Goal: Task Accomplishment & Management: Use online tool/utility

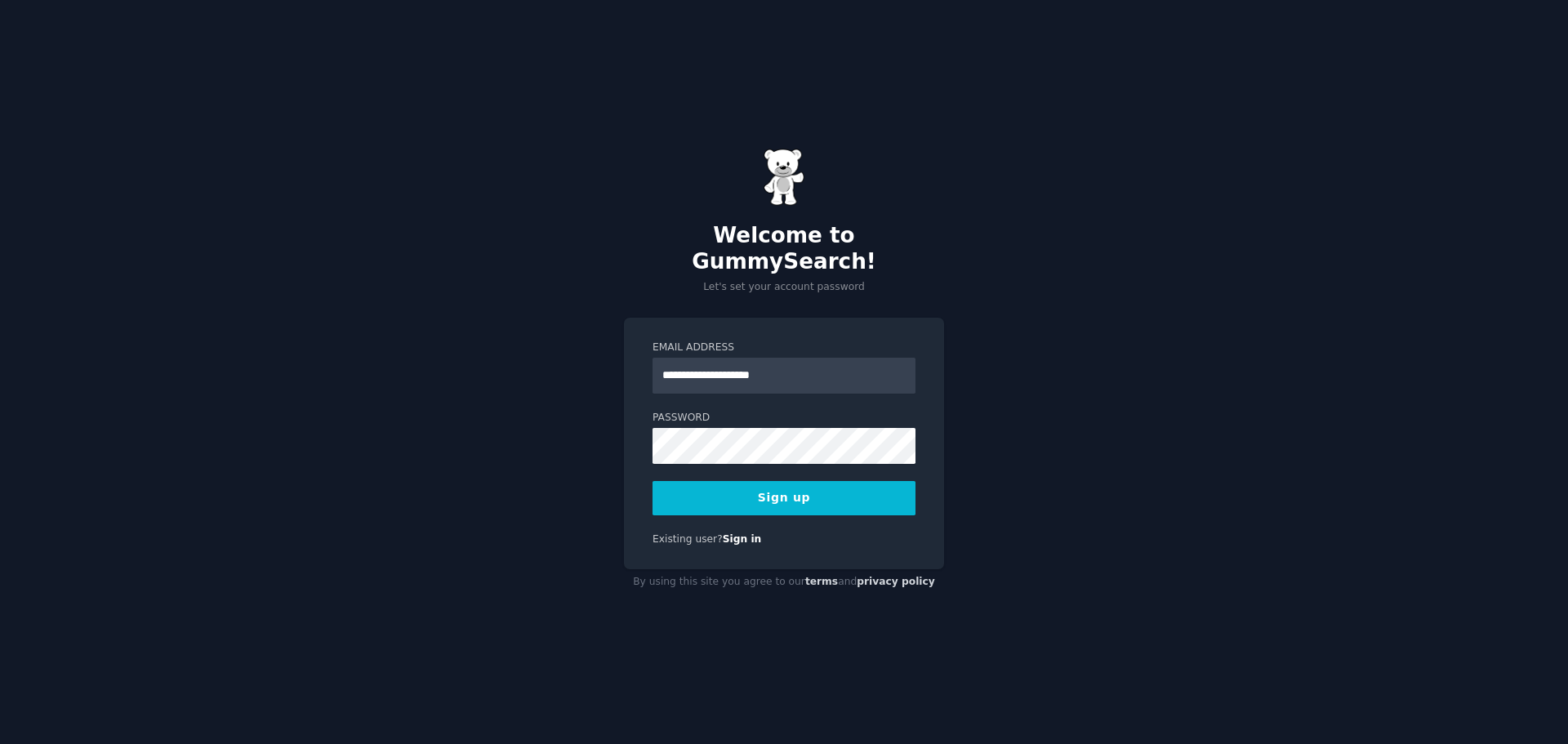
type input "**********"
click at [833, 485] on button "Sign up" at bounding box center [784, 499] width 263 height 34
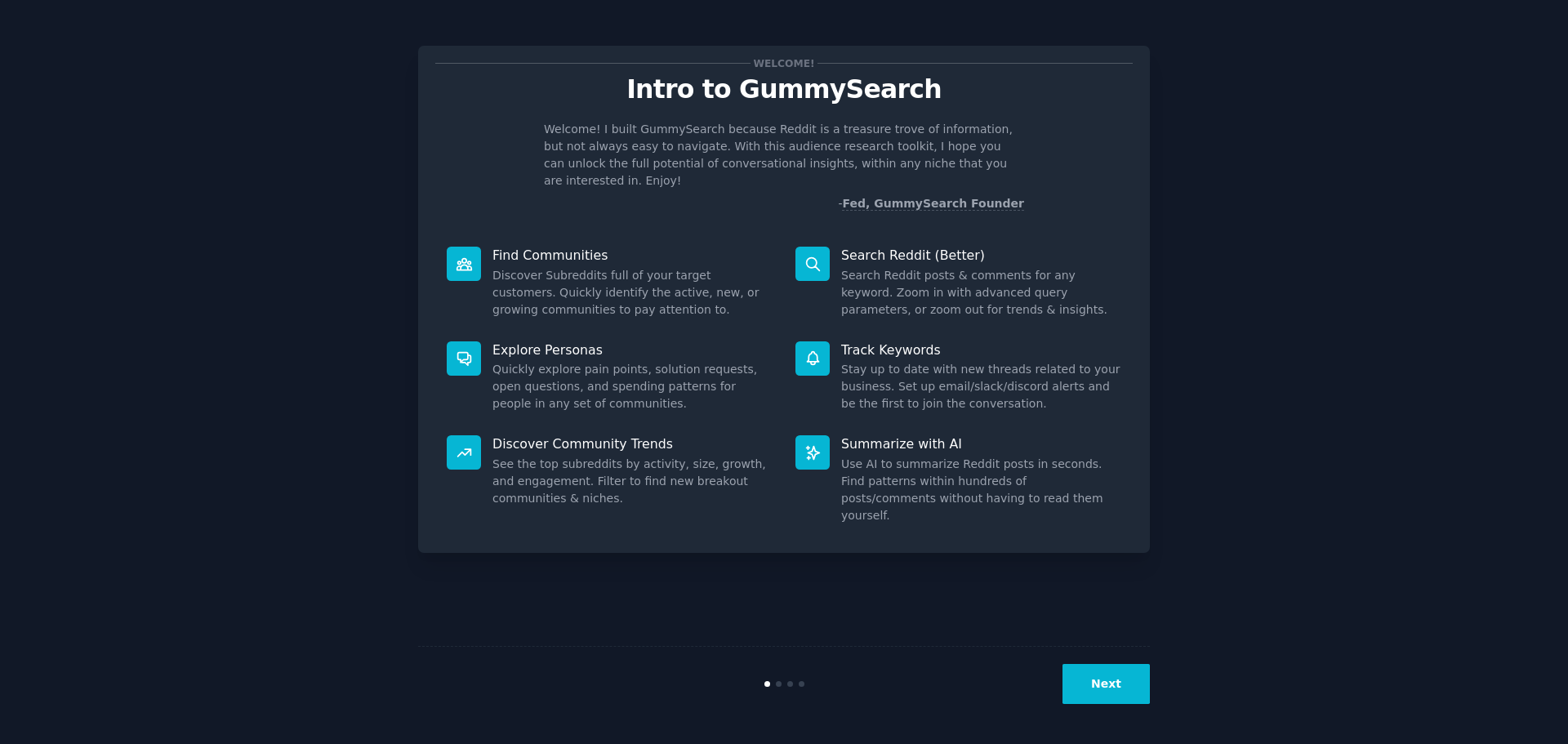
click at [1116, 678] on button "Next" at bounding box center [1106, 683] width 88 height 40
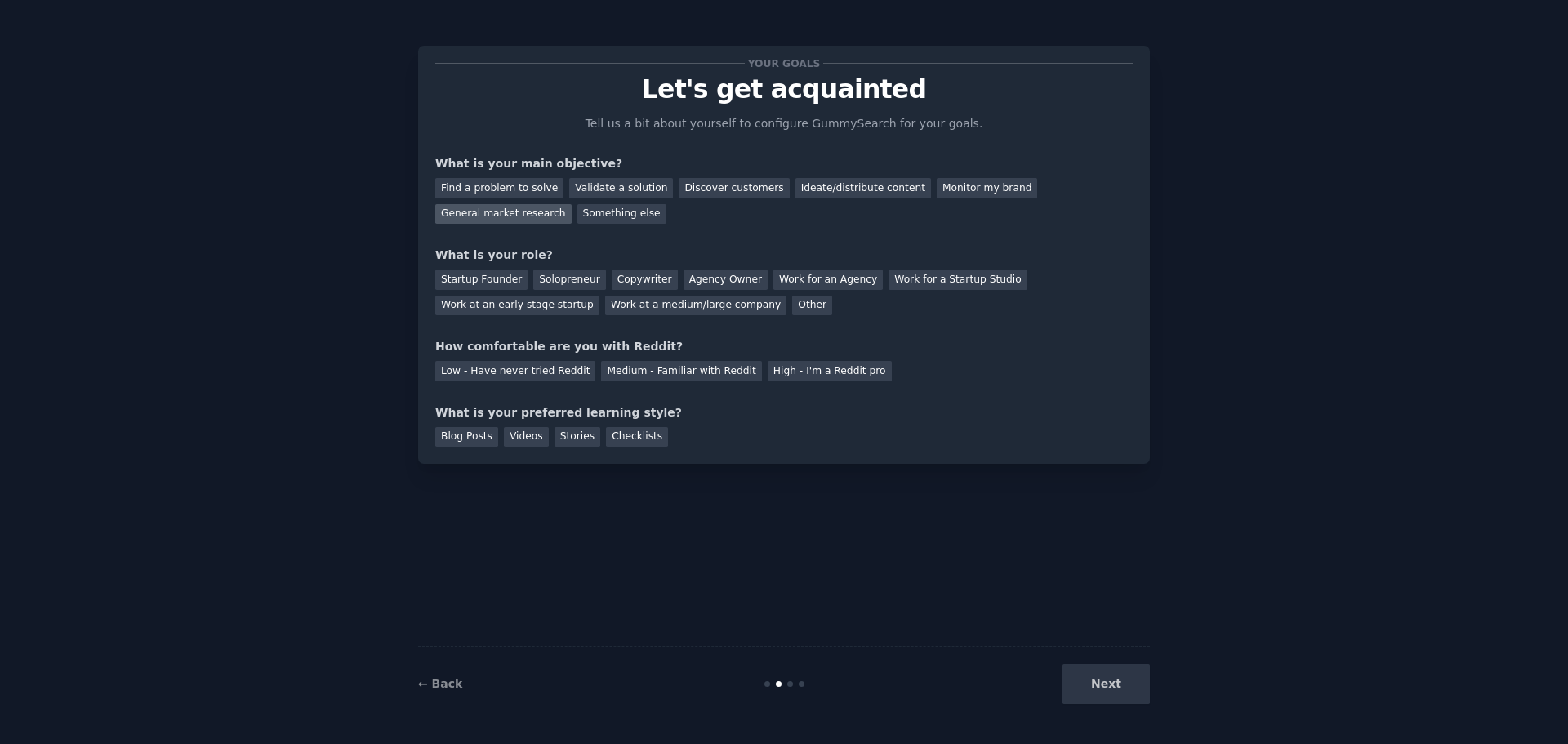
click at [572, 205] on div "General market research" at bounding box center [504, 215] width 136 height 20
click at [600, 296] on div "Work at an early stage startup" at bounding box center [517, 306] width 164 height 20
click at [504, 378] on div "Low - Have never tried Reddit" at bounding box center [516, 372] width 160 height 20
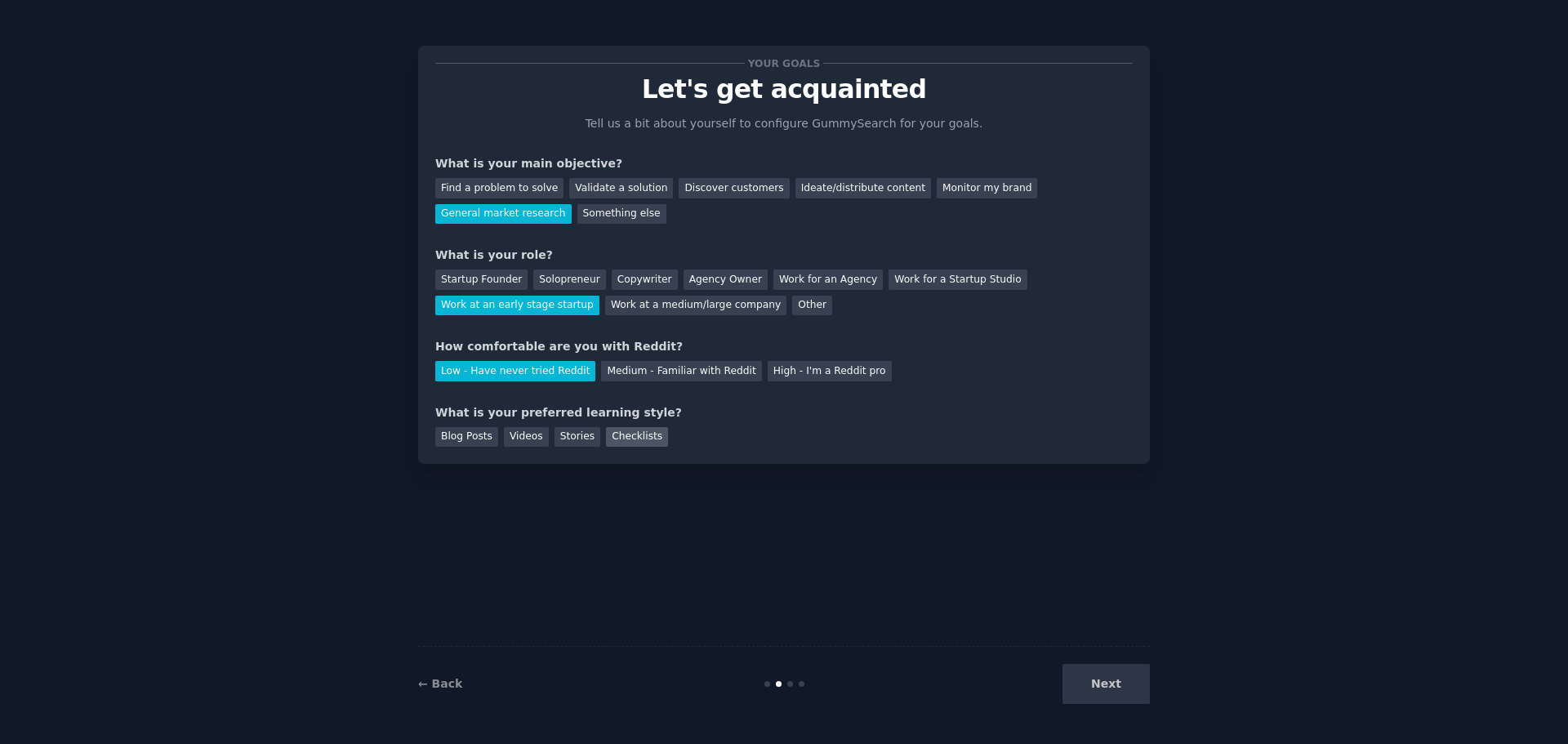
click at [639, 438] on div "Checklists" at bounding box center [637, 437] width 62 height 20
click at [1126, 673] on button "Next" at bounding box center [1106, 683] width 88 height 40
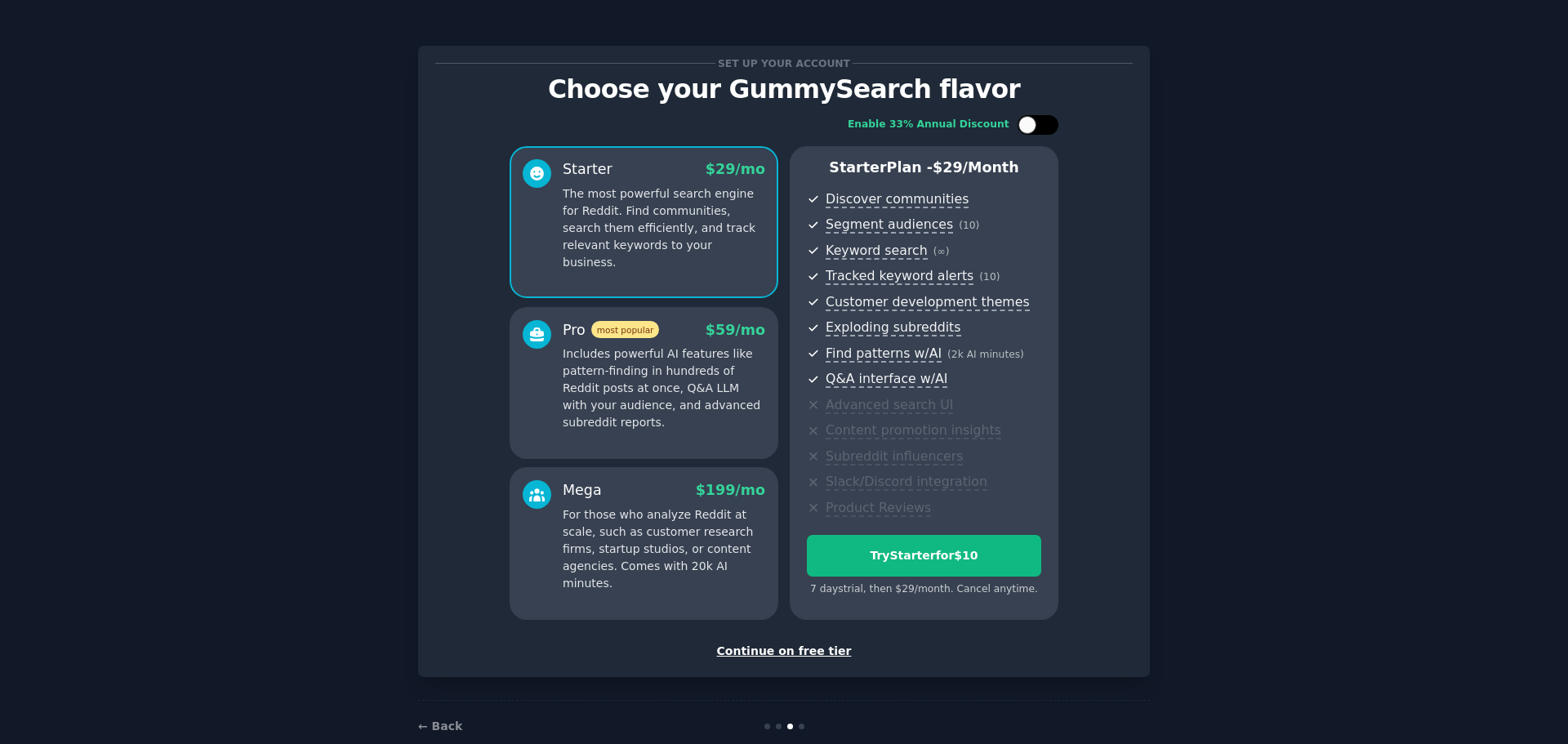
click at [1028, 129] on div at bounding box center [1027, 124] width 18 height 18
click at [1028, 129] on icon at bounding box center [1029, 125] width 9 height 9
click at [1028, 129] on div at bounding box center [1027, 124] width 18 height 18
click at [1028, 129] on icon at bounding box center [1029, 125] width 9 height 9
click at [1028, 129] on div at bounding box center [1027, 124] width 18 height 18
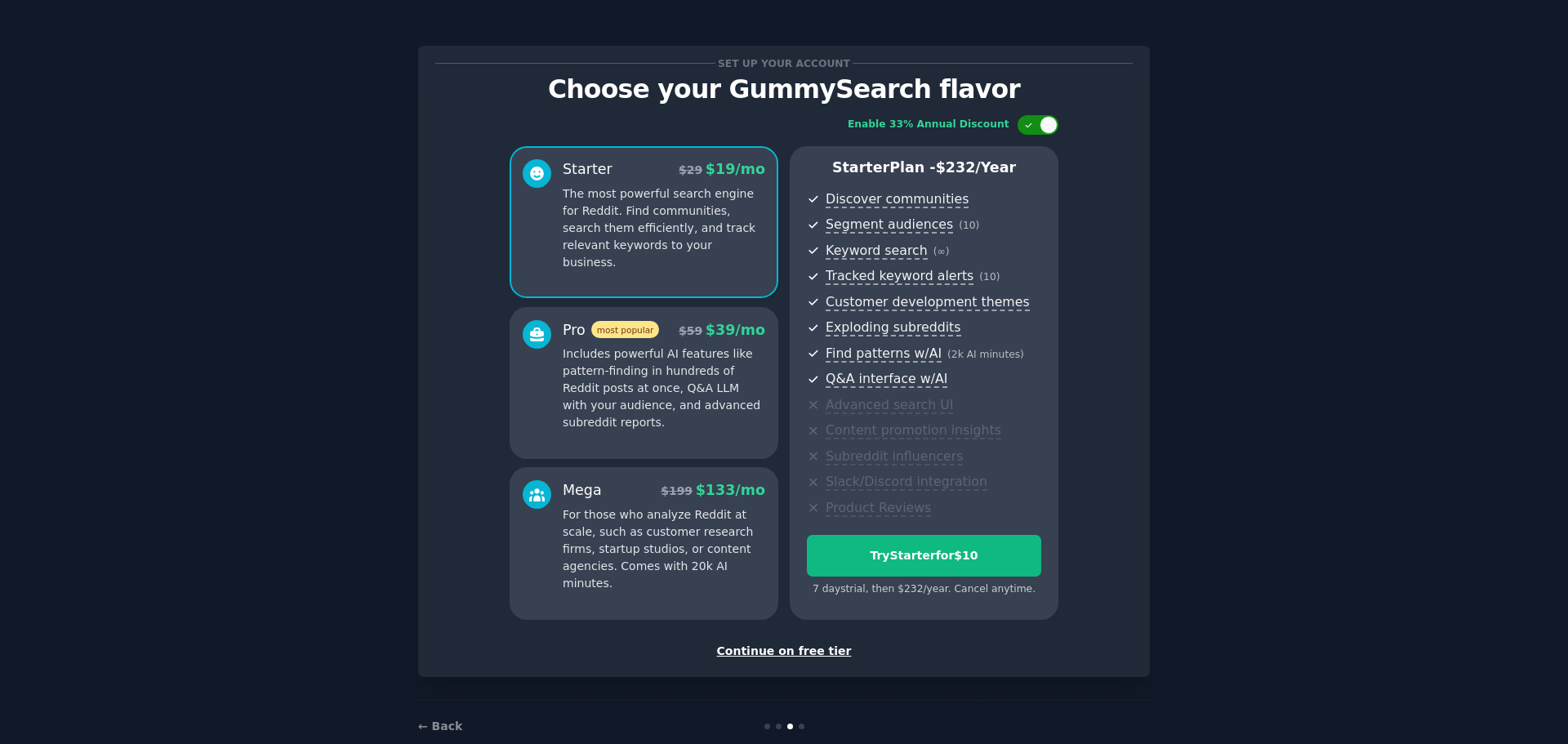
click at [1028, 129] on icon at bounding box center [1029, 125] width 9 height 9
click at [1028, 129] on div at bounding box center [1027, 124] width 18 height 18
click at [1028, 129] on icon at bounding box center [1029, 125] width 9 height 9
checkbox input "false"
click at [816, 648] on div "Continue on free tier" at bounding box center [784, 651] width 698 height 17
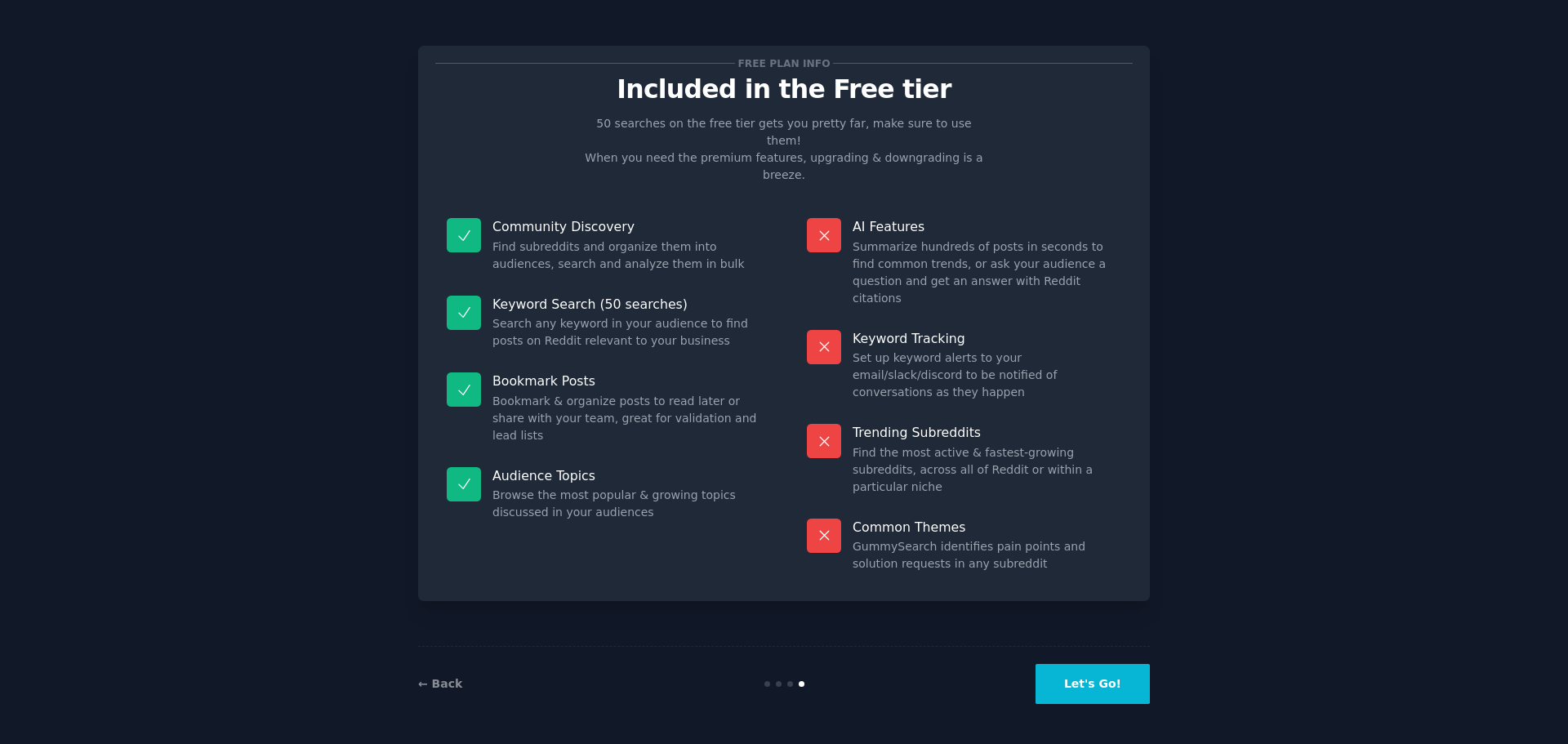
click at [1116, 688] on button "Let's Go!" at bounding box center [1092, 683] width 114 height 40
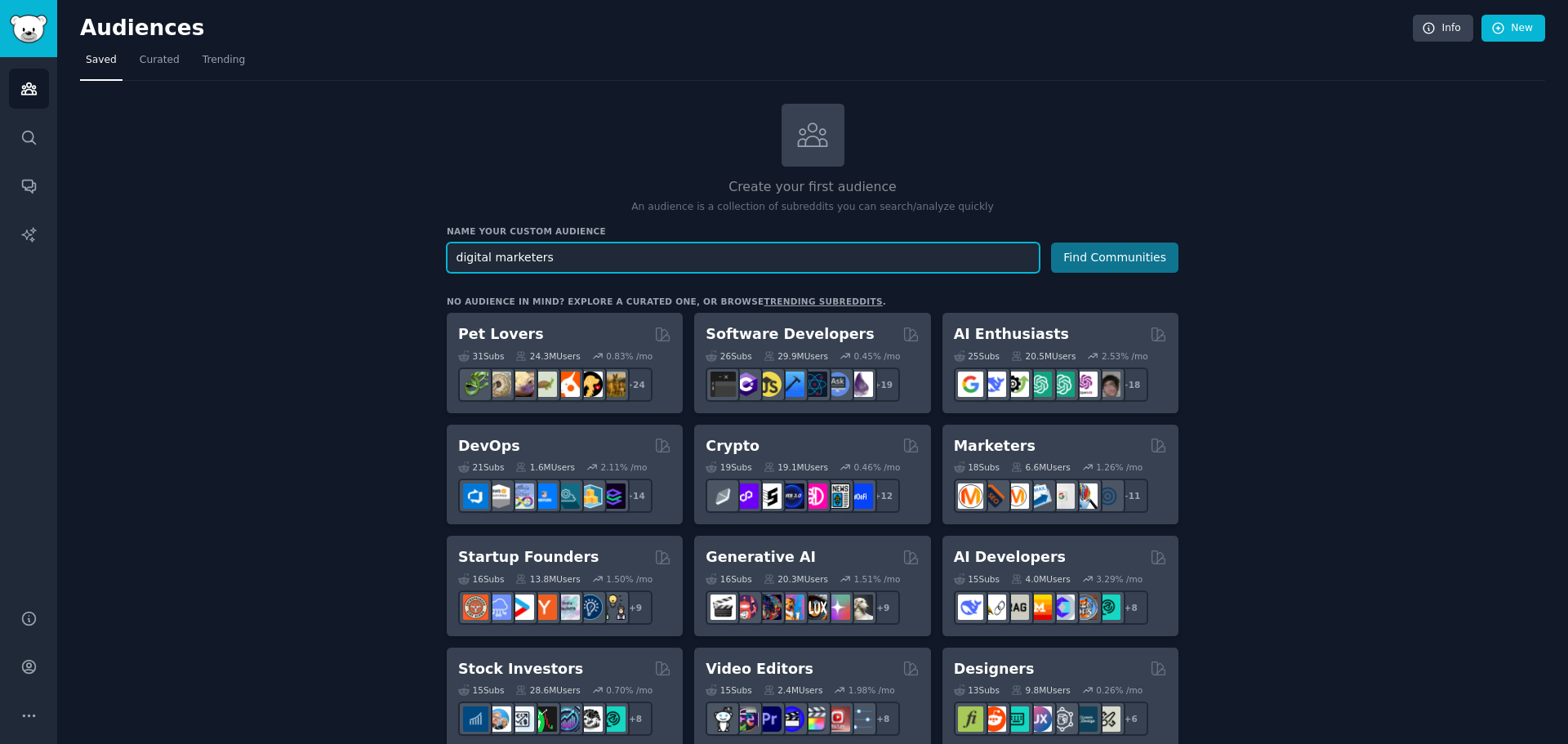
type input "digital marketers"
click at [1089, 260] on button "Find Communities" at bounding box center [1115, 257] width 128 height 30
